Goal: Task Accomplishment & Management: Use online tool/utility

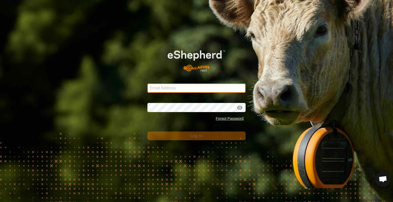
click at [154, 89] on input "Email Address" at bounding box center [196, 88] width 98 height 9
type input "[EMAIL_ADDRESS][DOMAIN_NAME]"
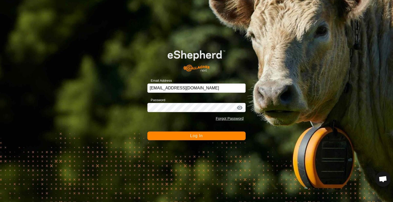
click at [198, 137] on span "Log In" at bounding box center [196, 136] width 13 height 4
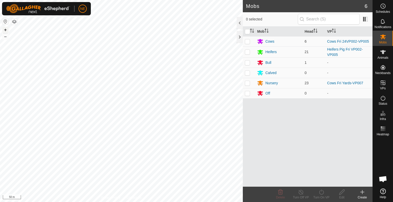
click at [7, 29] on button "+" at bounding box center [5, 30] width 6 height 6
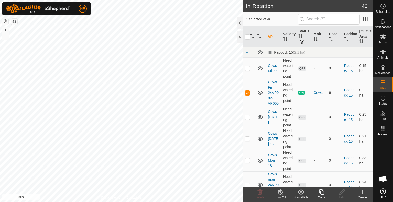
click at [320, 195] on icon at bounding box center [321, 192] width 5 height 5
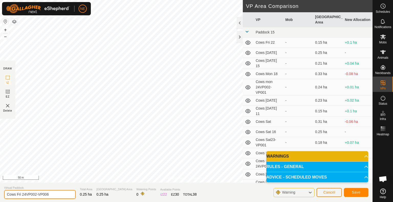
click at [35, 194] on input "Cows Fri 24VP002-VP006" at bounding box center [40, 194] width 72 height 9
type input "Cows Sat-VP006"
click at [361, 195] on button "Save" at bounding box center [356, 192] width 25 height 9
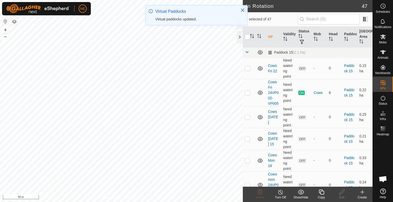
click at [325, 197] on div "Copy" at bounding box center [321, 197] width 20 height 5
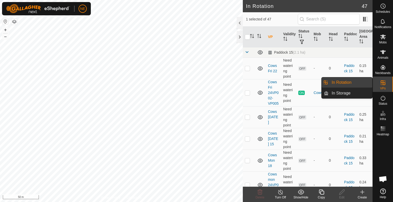
click at [389, 82] on div "VPs" at bounding box center [382, 84] width 20 height 15
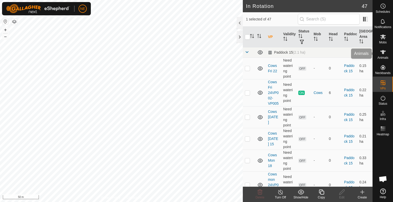
click at [377, 47] on div "Animals" at bounding box center [382, 53] width 20 height 15
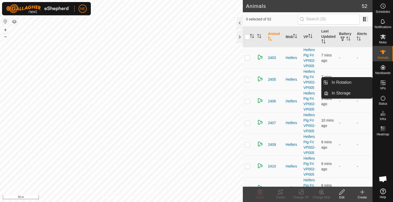
click at [384, 90] on span "VPs" at bounding box center [383, 88] width 6 height 3
click at [381, 85] on icon at bounding box center [383, 83] width 6 height 6
click at [349, 83] on link "In Rotation" at bounding box center [350, 82] width 44 height 10
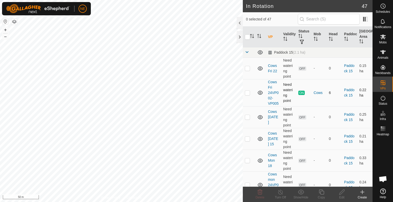
checkbox input "true"
click at [324, 197] on div "Copy" at bounding box center [321, 197] width 20 height 5
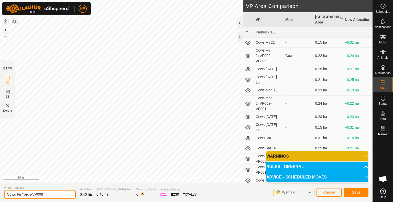
click at [21, 193] on input "Cows Fri Yards-VP008" at bounding box center [40, 194] width 72 height 9
type input "Cows Sat Yards-VP008"
click at [352, 191] on span "Save" at bounding box center [356, 192] width 9 height 4
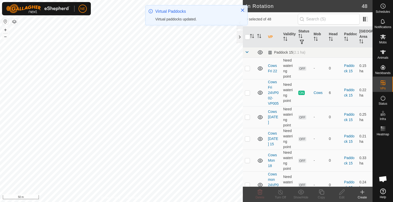
checkbox input "true"
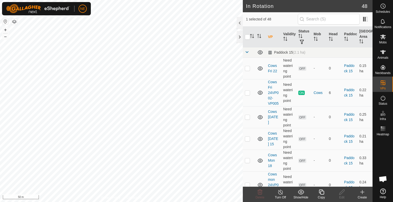
click at [323, 195] on div "Copy" at bounding box center [321, 197] width 20 height 5
click at [318, 194] on icon at bounding box center [321, 192] width 6 height 6
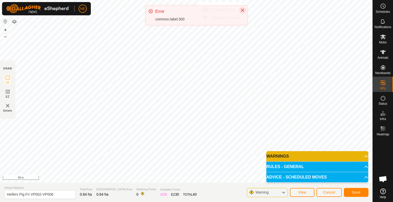
click at [243, 11] on icon "Close" at bounding box center [242, 10] width 4 height 4
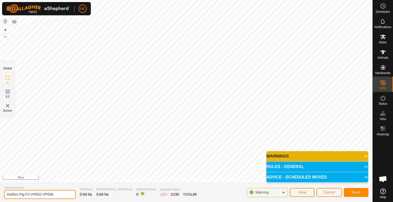
click at [29, 195] on input "Heifers Pig Fri VP002-VP006" at bounding box center [40, 194] width 72 height 9
type input "Heifers Pig Sat VP002-VP006"
click at [359, 191] on span "Save" at bounding box center [356, 192] width 9 height 4
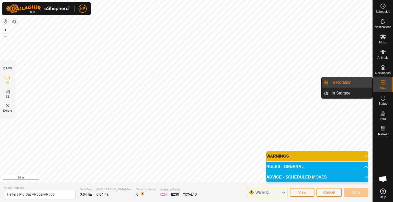
click at [349, 84] on link "In Rotation" at bounding box center [350, 82] width 44 height 10
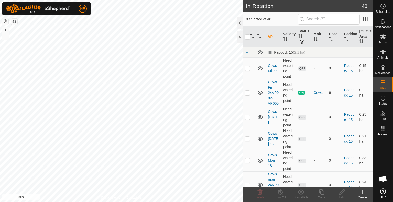
checkbox input "true"
click at [323, 192] on icon at bounding box center [321, 192] width 5 height 5
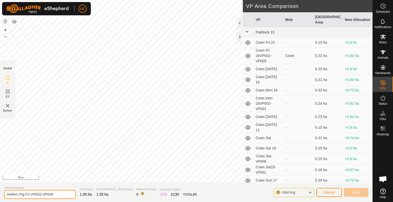
click at [30, 194] on input "Heifers Pig Fri VP002-VP006" at bounding box center [40, 194] width 72 height 9
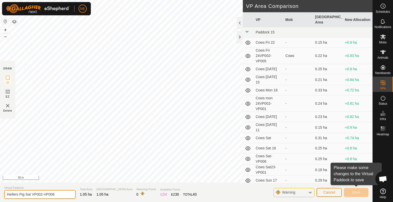
type input "Heifers Pig Sat VP002-VP006"
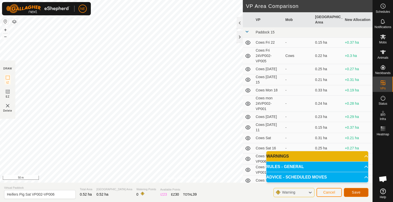
click at [360, 195] on button "Save" at bounding box center [356, 192] width 25 height 9
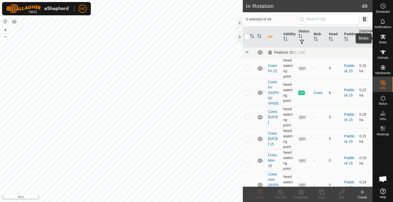
click at [382, 37] on icon at bounding box center [383, 37] width 6 height 5
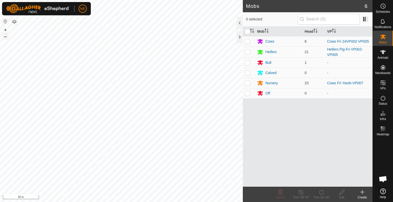
click at [6, 36] on button "–" at bounding box center [5, 36] width 6 height 6
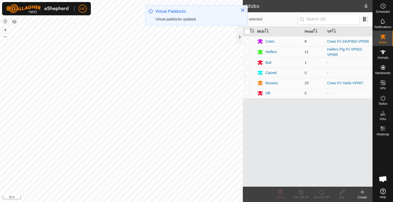
click at [250, 42] on p-checkbox at bounding box center [247, 41] width 5 height 4
checkbox input "true"
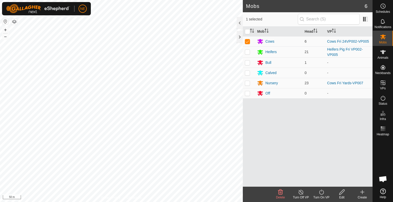
click at [323, 196] on div "Turn On VP" at bounding box center [321, 197] width 20 height 5
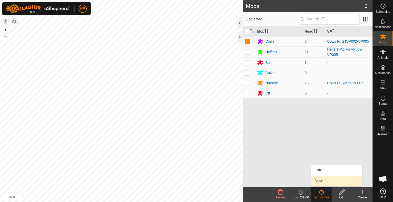
click at [325, 182] on link "Now" at bounding box center [336, 181] width 51 height 10
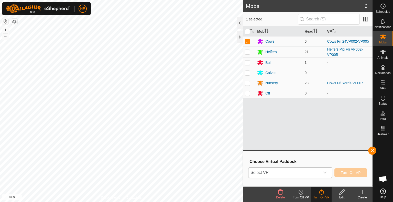
click at [326, 175] on div "dropdown trigger" at bounding box center [325, 173] width 10 height 10
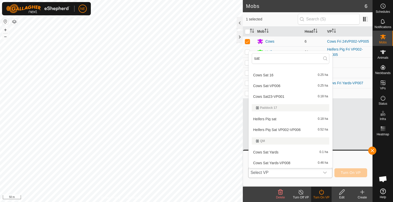
scroll to position [12, 0]
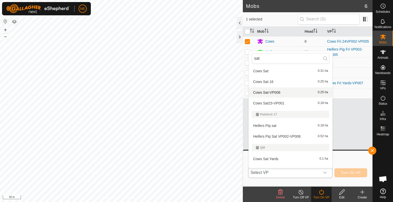
type input "sat"
click at [286, 91] on li "Cows Sat-VP006 0.25 ha" at bounding box center [290, 92] width 84 height 10
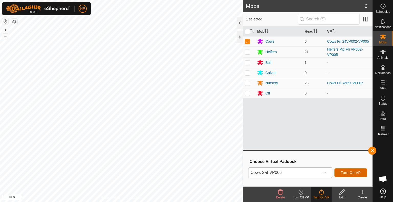
click at [343, 170] on button "Turn On VP" at bounding box center [350, 172] width 33 height 9
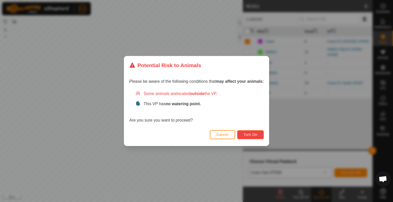
click at [246, 139] on button "Turn On" at bounding box center [250, 134] width 27 height 9
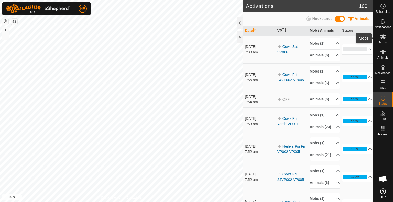
click at [384, 37] on icon at bounding box center [383, 37] width 6 height 6
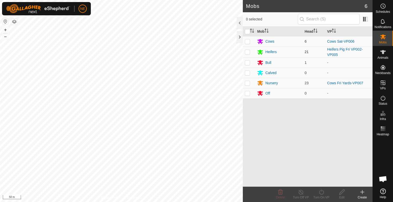
click at [248, 52] on p-checkbox at bounding box center [247, 52] width 5 height 4
checkbox input "true"
click at [321, 196] on div "Turn On VP" at bounding box center [321, 197] width 20 height 5
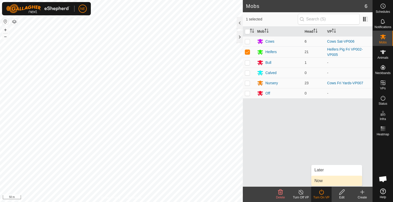
click at [319, 183] on link "Now" at bounding box center [336, 181] width 51 height 10
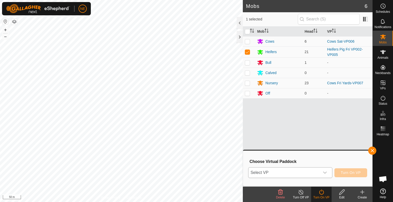
click at [323, 175] on icon "dropdown trigger" at bounding box center [325, 173] width 4 height 4
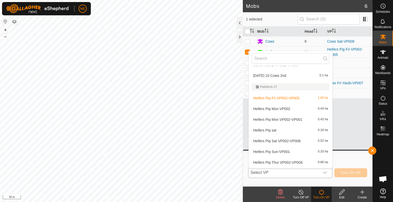
scroll to position [343, 0]
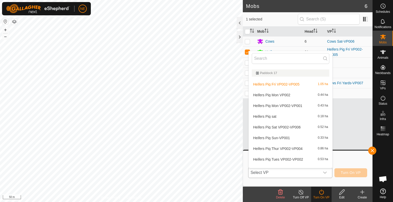
click at [287, 128] on span "Heifers Pig Sat VP002-VP006" at bounding box center [277, 128] width 48 height 4
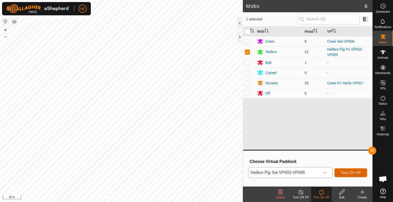
click at [347, 172] on span "Turn On VP" at bounding box center [351, 173] width 20 height 4
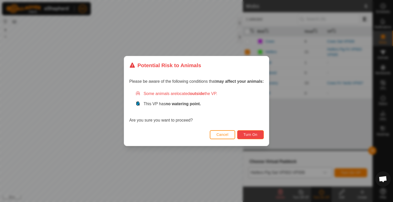
click at [248, 133] on span "Turn On" at bounding box center [250, 135] width 14 height 4
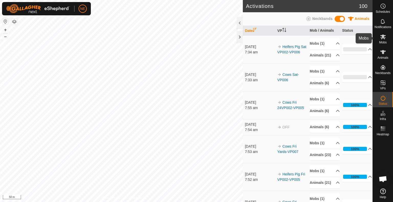
click at [382, 40] on icon at bounding box center [383, 37] width 6 height 6
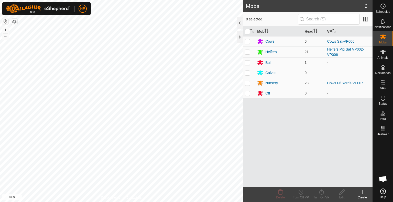
click at [245, 84] on p-checkbox at bounding box center [247, 83] width 5 height 4
checkbox input "true"
click at [323, 193] on icon at bounding box center [321, 192] width 6 height 6
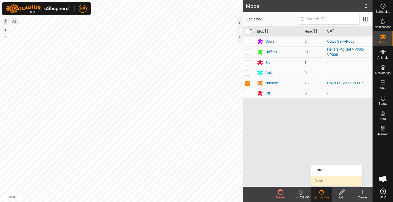
click at [323, 184] on link "Now" at bounding box center [336, 181] width 51 height 10
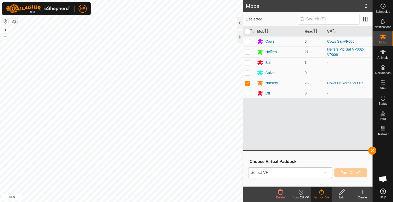
click at [323, 174] on icon "dropdown trigger" at bounding box center [325, 173] width 4 height 4
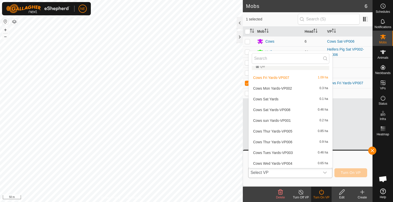
scroll to position [459, 0]
click at [277, 109] on li "Cows Sat Yards-VP008 0.46 ha" at bounding box center [290, 109] width 84 height 10
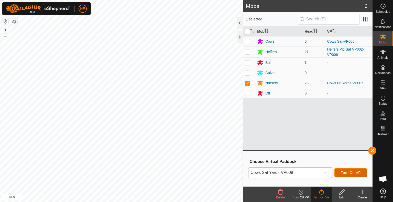
click at [355, 174] on span "Turn On VP" at bounding box center [351, 173] width 20 height 4
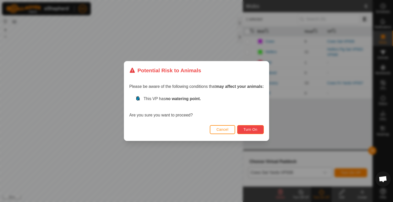
click at [261, 131] on button "Turn On" at bounding box center [250, 129] width 27 height 9
